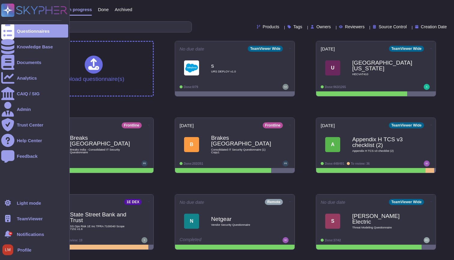
click at [28, 221] on span "TeamViewer" at bounding box center [30, 218] width 26 height 5
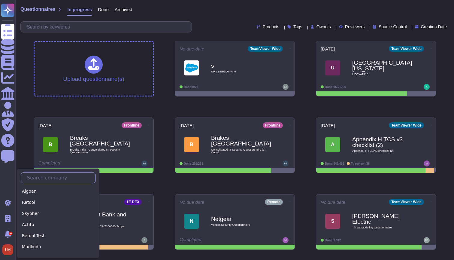
click at [47, 176] on input "text" at bounding box center [60, 177] width 72 height 11
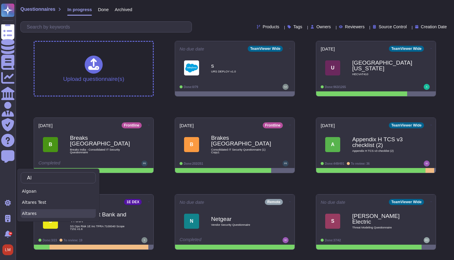
click at [46, 212] on div "Altares" at bounding box center [58, 213] width 75 height 9
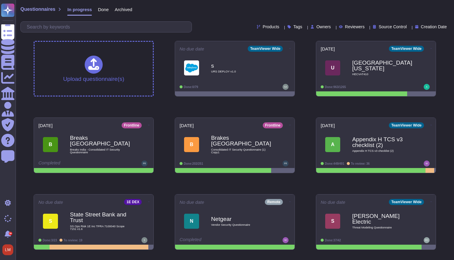
type input "Al"
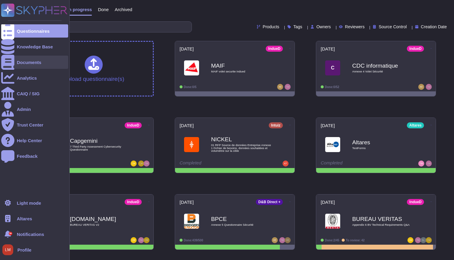
click at [32, 63] on div "Documents" at bounding box center [29, 62] width 25 height 5
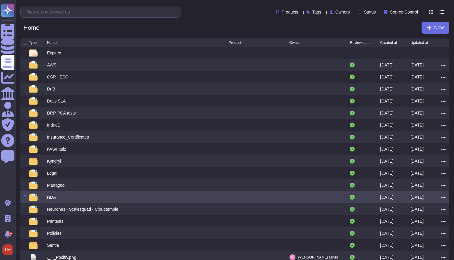
click at [127, 198] on div "NDA" at bounding box center [138, 196] width 182 height 7
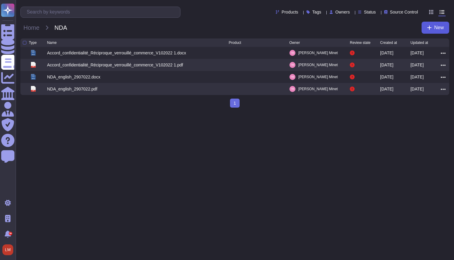
click at [442, 24] on button "New" at bounding box center [436, 28] width 28 height 12
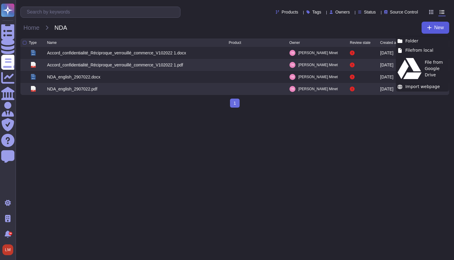
click at [425, 29] on button "New" at bounding box center [436, 28] width 28 height 12
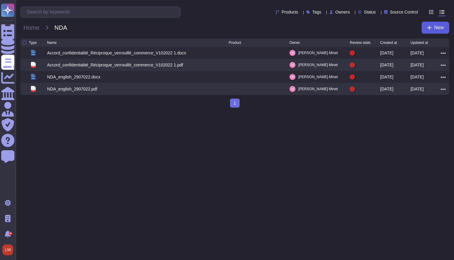
click at [431, 24] on button "New" at bounding box center [436, 28] width 28 height 12
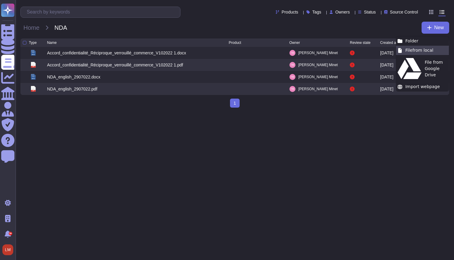
click at [421, 48] on div "File from local" at bounding box center [422, 50] width 53 height 9
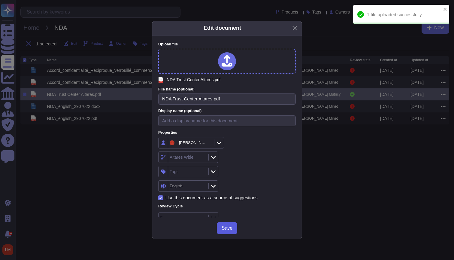
click at [228, 228] on span "Save" at bounding box center [227, 228] width 11 height 5
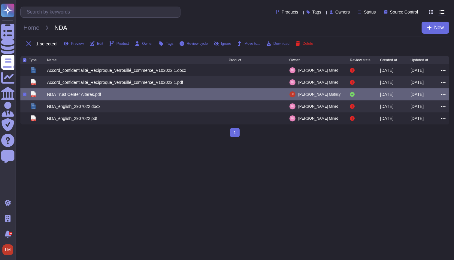
click at [110, 96] on div "NDA Trust Center Altares.pdf" at bounding box center [138, 94] width 182 height 7
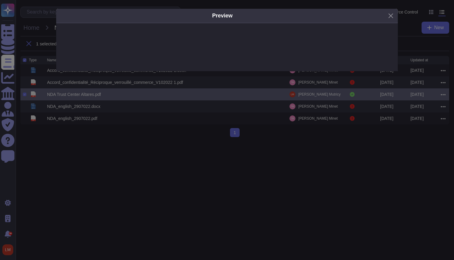
click at [199, 214] on div "Preview" at bounding box center [227, 130] width 454 height 260
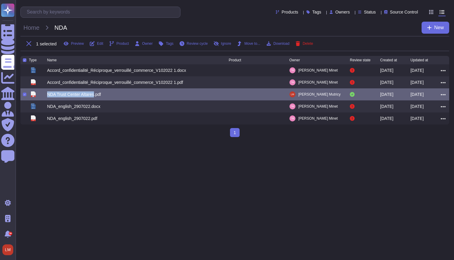
copy div "pdf NDA Trust Center Altares"
drag, startPoint x: 41, startPoint y: 94, endPoint x: 96, endPoint y: 98, distance: 55.1
click at [96, 98] on div "pdf NDA Trust Center Altares.pdf [PERSON_NAME] [DATE] [DATE]" at bounding box center [234, 94] width 429 height 12
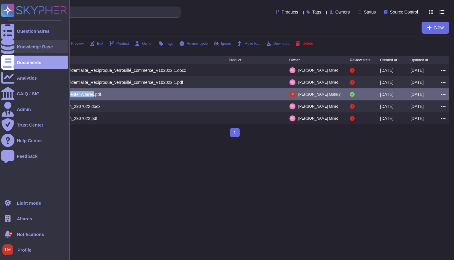
click at [27, 42] on div "Knowledge Base" at bounding box center [34, 46] width 67 height 13
